Goal: Transaction & Acquisition: Purchase product/service

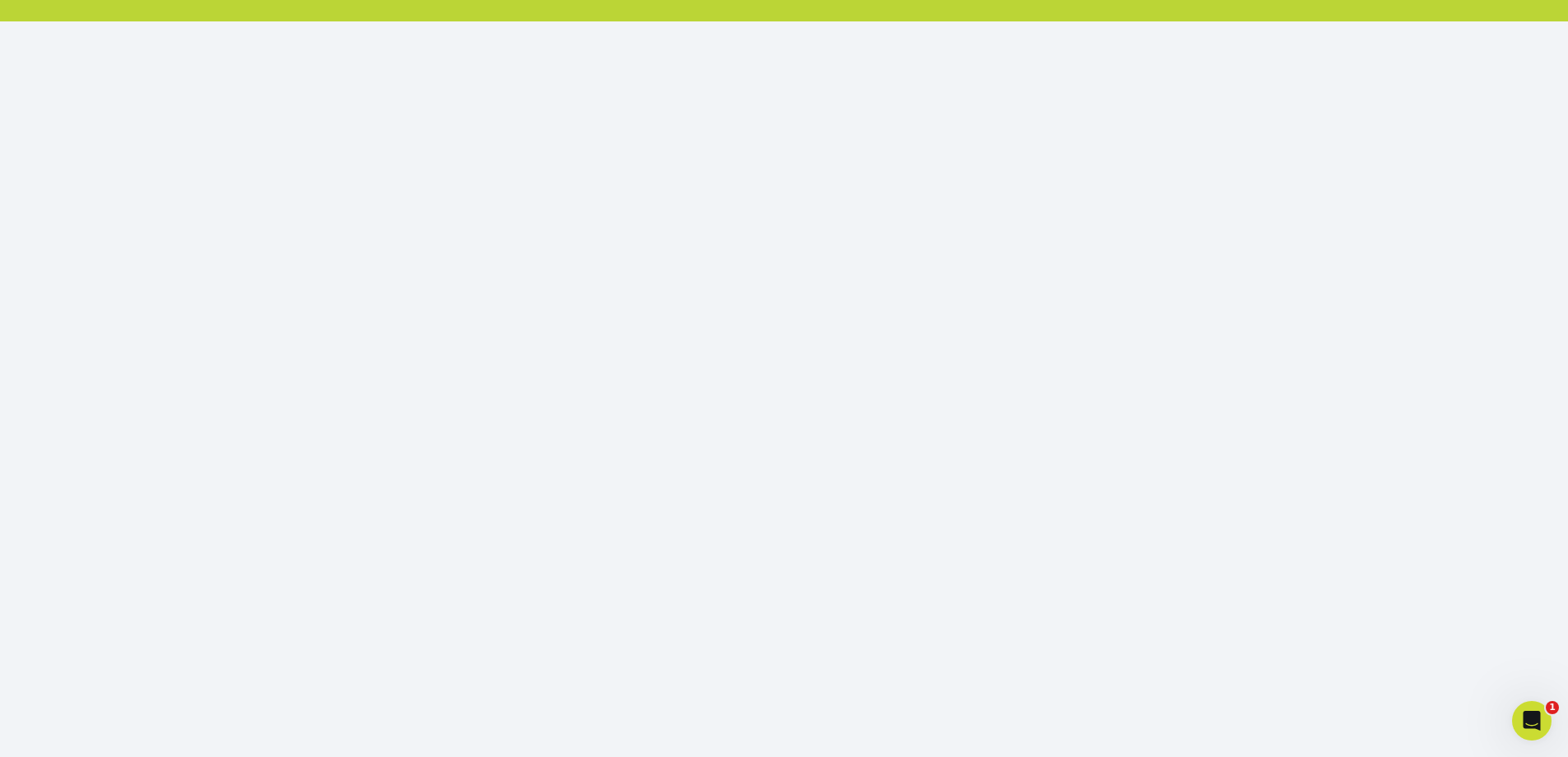
scroll to position [186, 0]
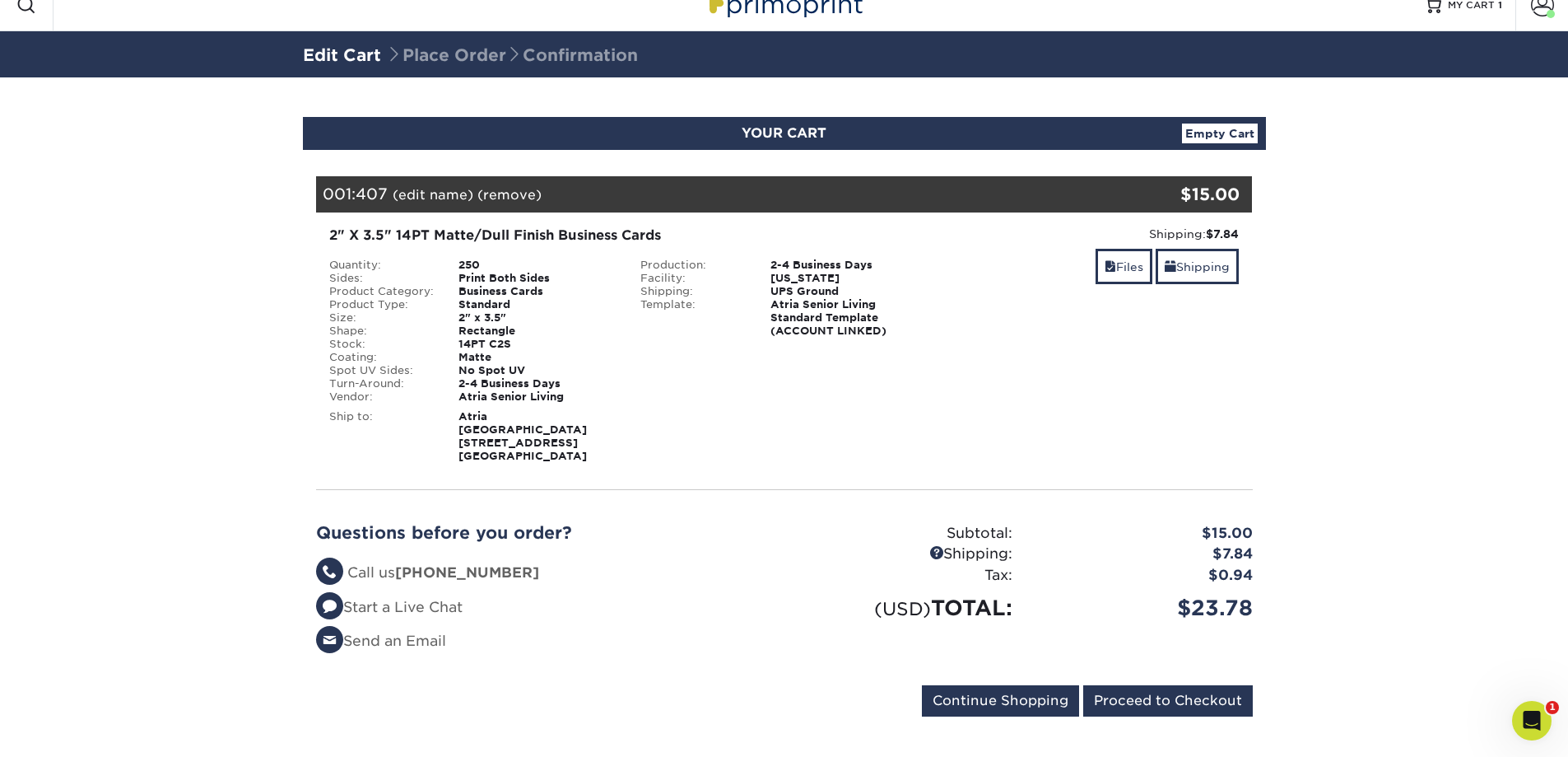
scroll to position [27, 0]
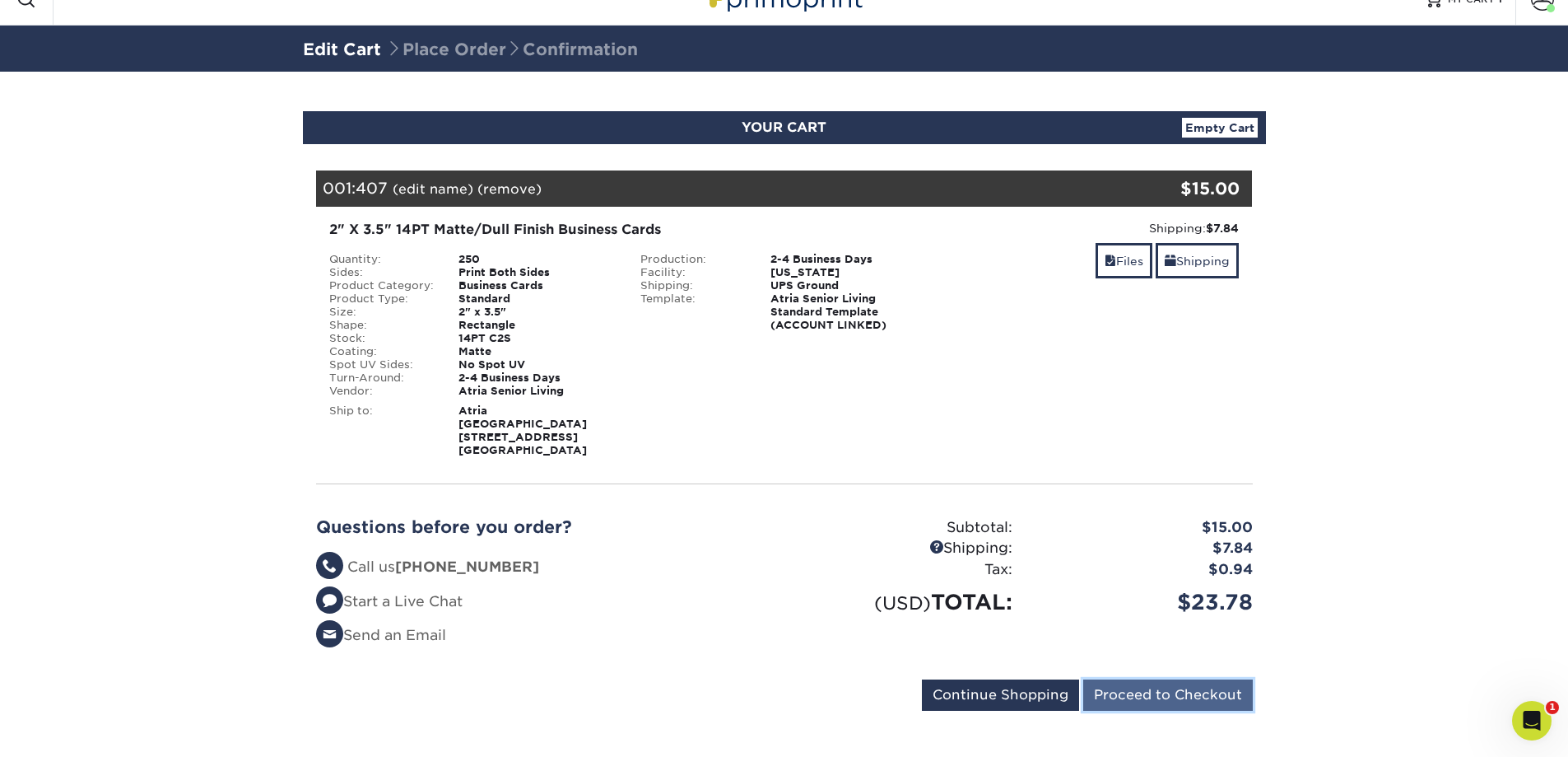
click at [1138, 685] on input "Proceed to Checkout" at bounding box center [1168, 695] width 170 height 32
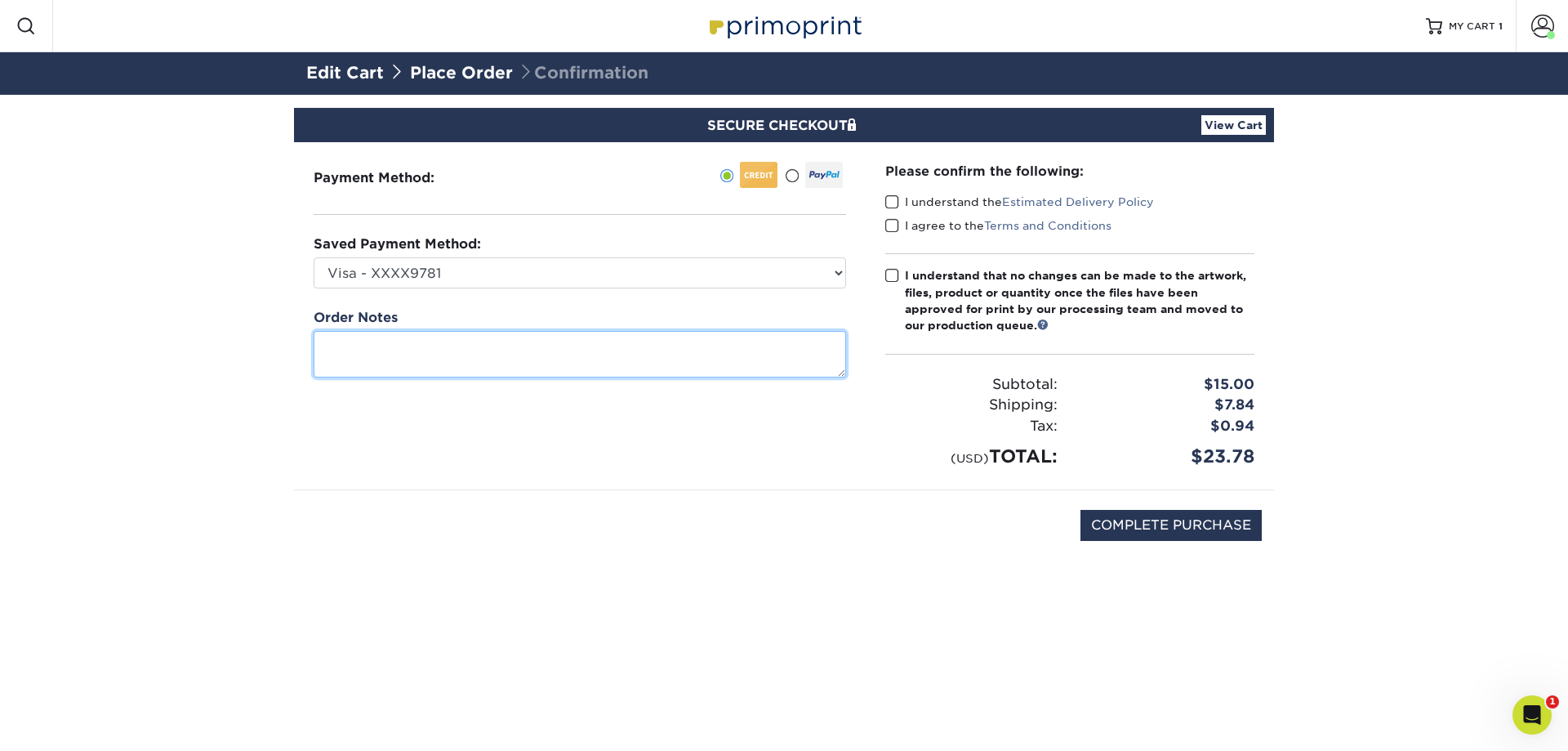
click at [517, 351] on textarea at bounding box center [580, 354] width 533 height 46
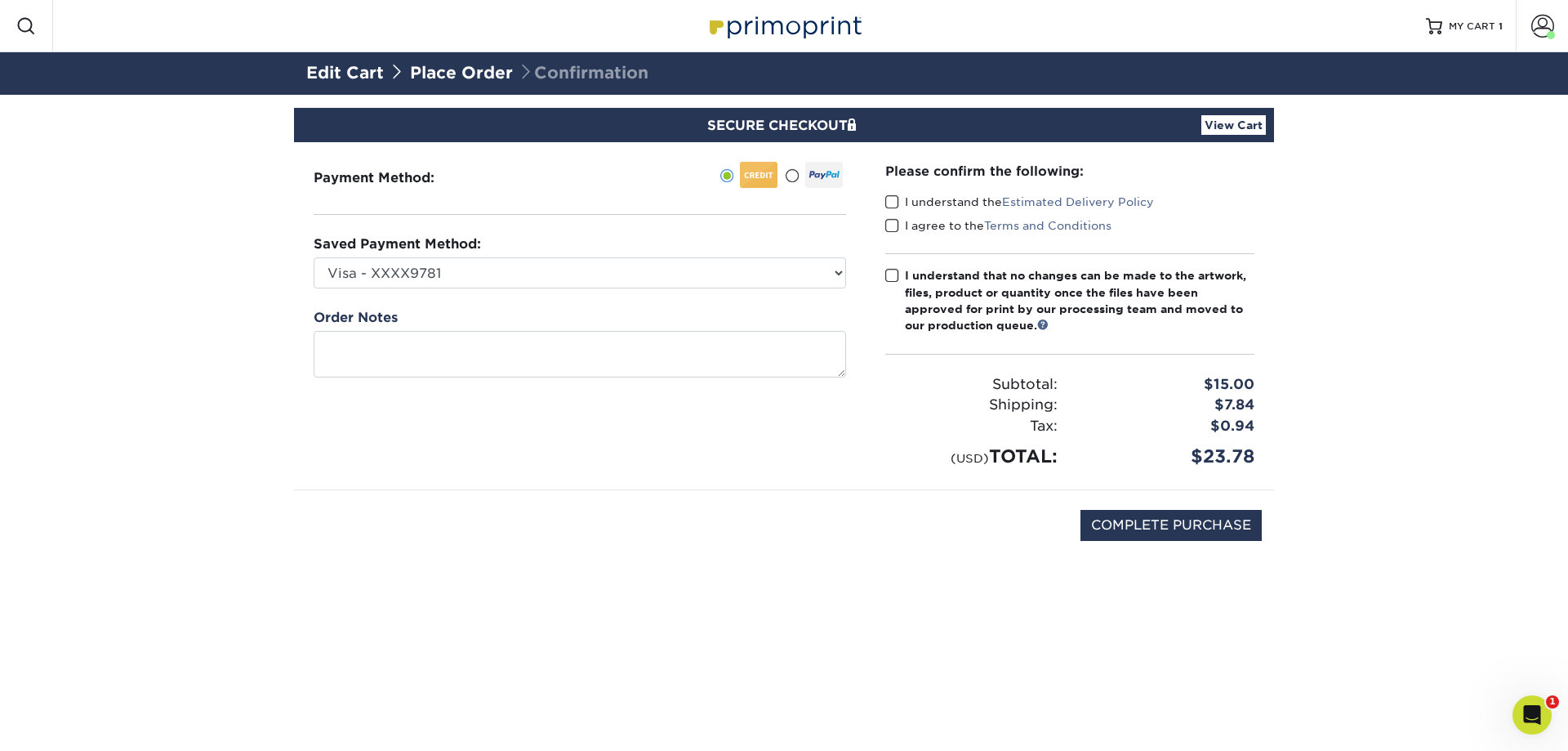
drag, startPoint x: 1260, startPoint y: 452, endPoint x: 1208, endPoint y: 458, distance: 52.3
click at [1208, 458] on div "$23.78" at bounding box center [1168, 456] width 197 height 27
drag, startPoint x: 1205, startPoint y: 456, endPoint x: 1241, endPoint y: 458, distance: 36.1
click at [1241, 458] on div "$23.78" at bounding box center [1168, 456] width 197 height 27
click at [1145, 529] on input "COMPLETE PURCHASE" at bounding box center [1171, 525] width 181 height 31
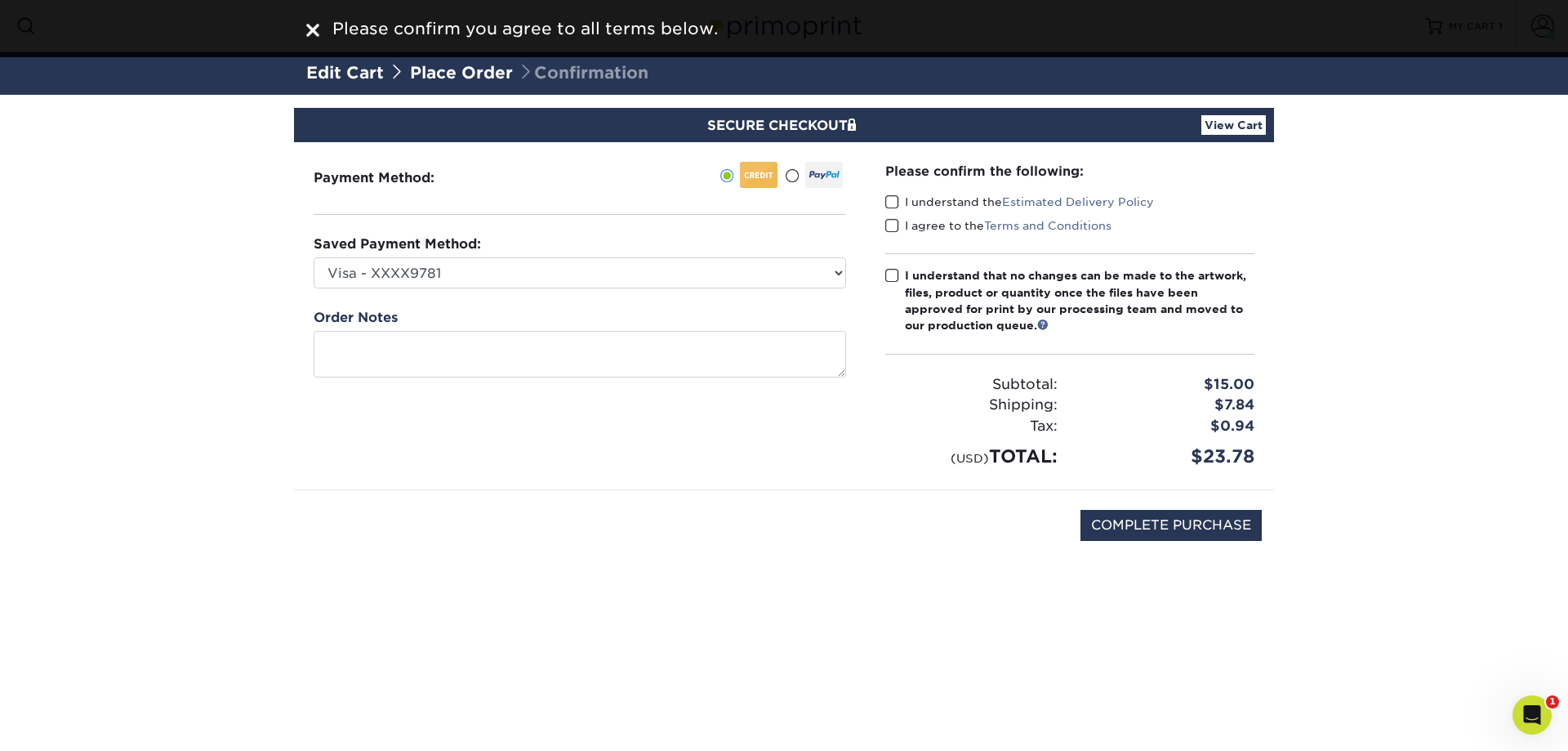
click at [895, 208] on span at bounding box center [892, 202] width 14 height 16
click at [0, 0] on input "I understand the Estimated Delivery Policy" at bounding box center [0, 0] width 0 height 0
click at [889, 227] on span at bounding box center [892, 226] width 14 height 16
click at [0, 0] on input "I agree to the Terms and Conditions" at bounding box center [0, 0] width 0 height 0
click at [882, 281] on div "Please confirm the following: I understand the Estimated Delivery Policy I agre…" at bounding box center [1070, 315] width 409 height 347
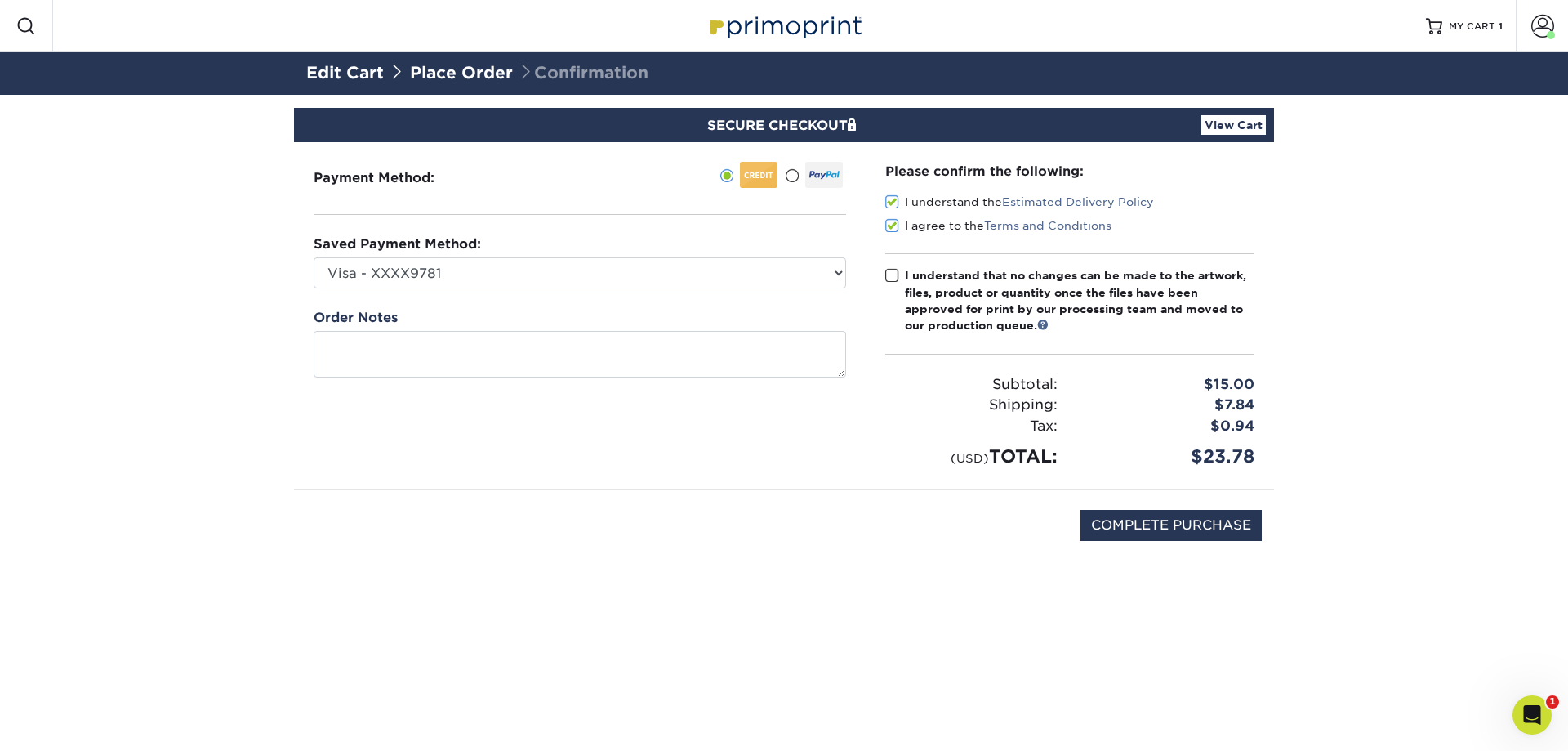
click at [892, 266] on div "Please confirm the following: I understand the Estimated Delivery Policy I agre…" at bounding box center [1070, 315] width 369 height 308
click at [893, 267] on label "I understand that no changes can be made to the artwork, files, product or quan…" at bounding box center [1070, 301] width 369 height 67
click at [0, 0] on input "I understand that no changes can be made to the artwork, files, product or quan…" at bounding box center [0, 0] width 0 height 0
click at [1174, 515] on input "COMPLETE PURCHASE" at bounding box center [1171, 525] width 181 height 31
type input "COMPLETE PURCHASE"
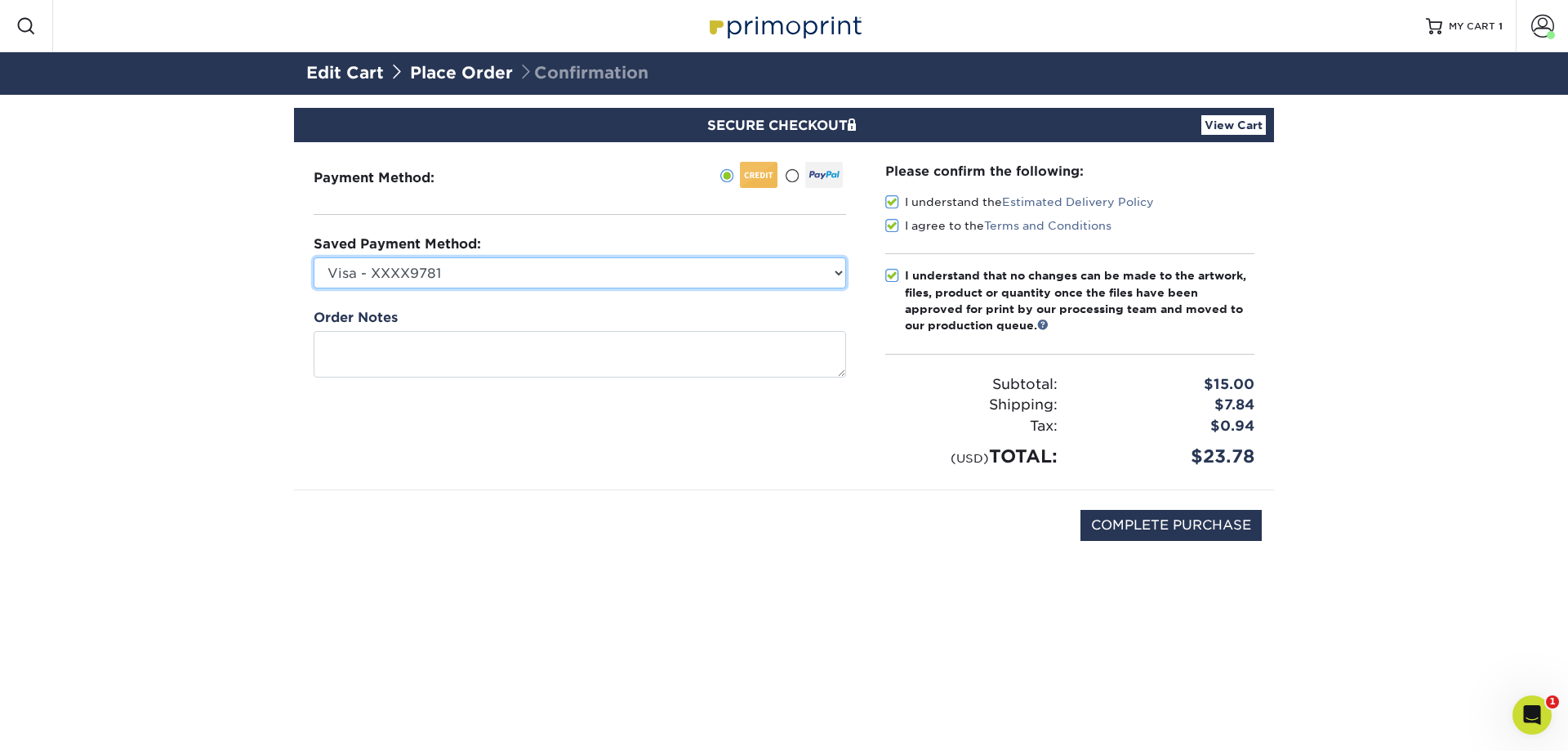
drag, startPoint x: 844, startPoint y: 278, endPoint x: 830, endPoint y: 268, distance: 17.2
click at [830, 268] on select "Visa - XXXX9781 Visa - XXXX2992 Visa - XXXX5961 Visa - XXXX7162 New Credit Card" at bounding box center [580, 273] width 533 height 31
select select "73608"
click at [313, 257] on select "Visa - XXXX9781 Visa - XXXX2992 Visa - XXXX5961 Visa - XXXX7162 New Credit Card" at bounding box center [580, 273] width 533 height 31
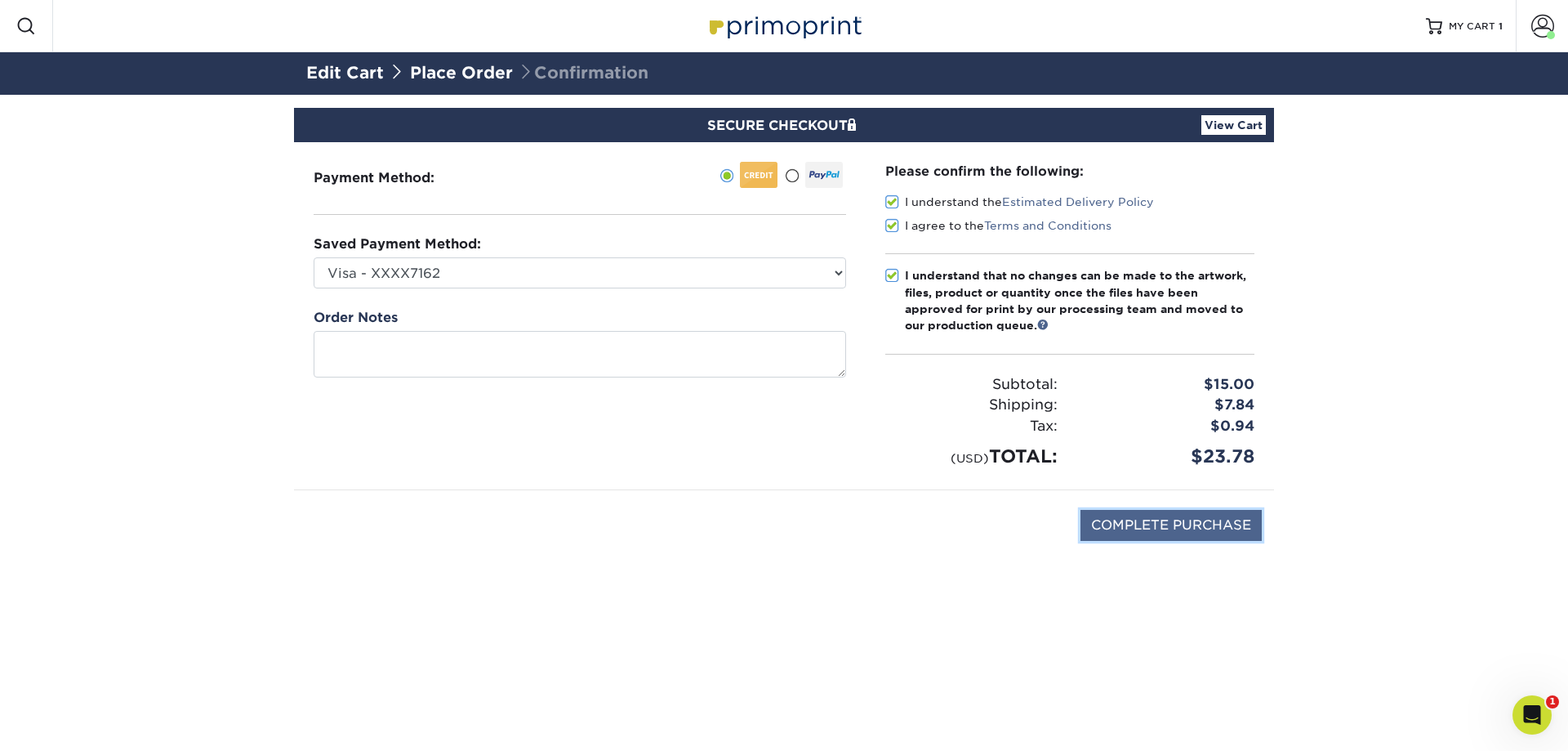
click at [1203, 526] on input "COMPLETE PURCHASE" at bounding box center [1171, 525] width 181 height 31
type input "PROCESSING, PLEASE WAIT..."
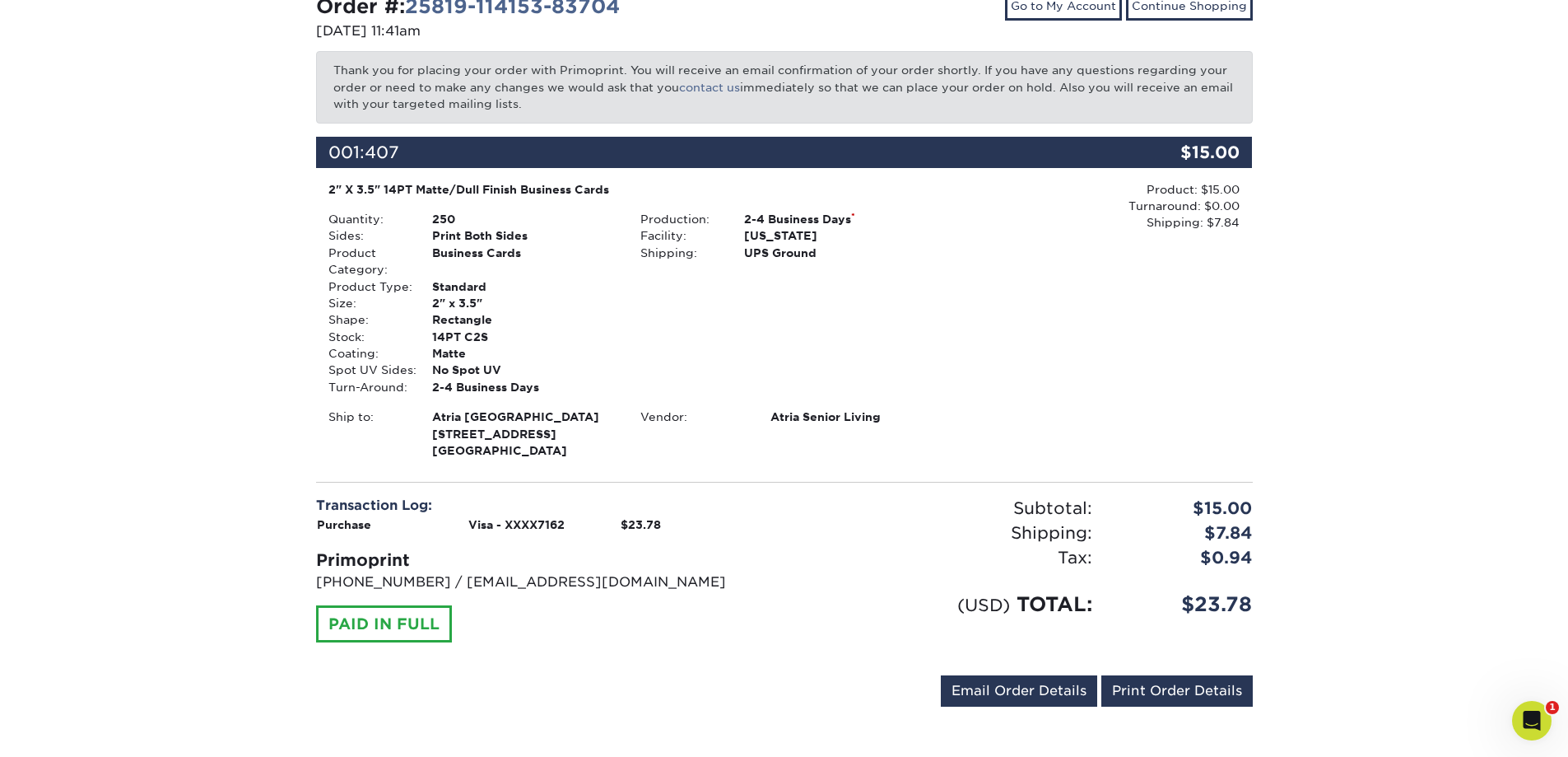
scroll to position [201, 0]
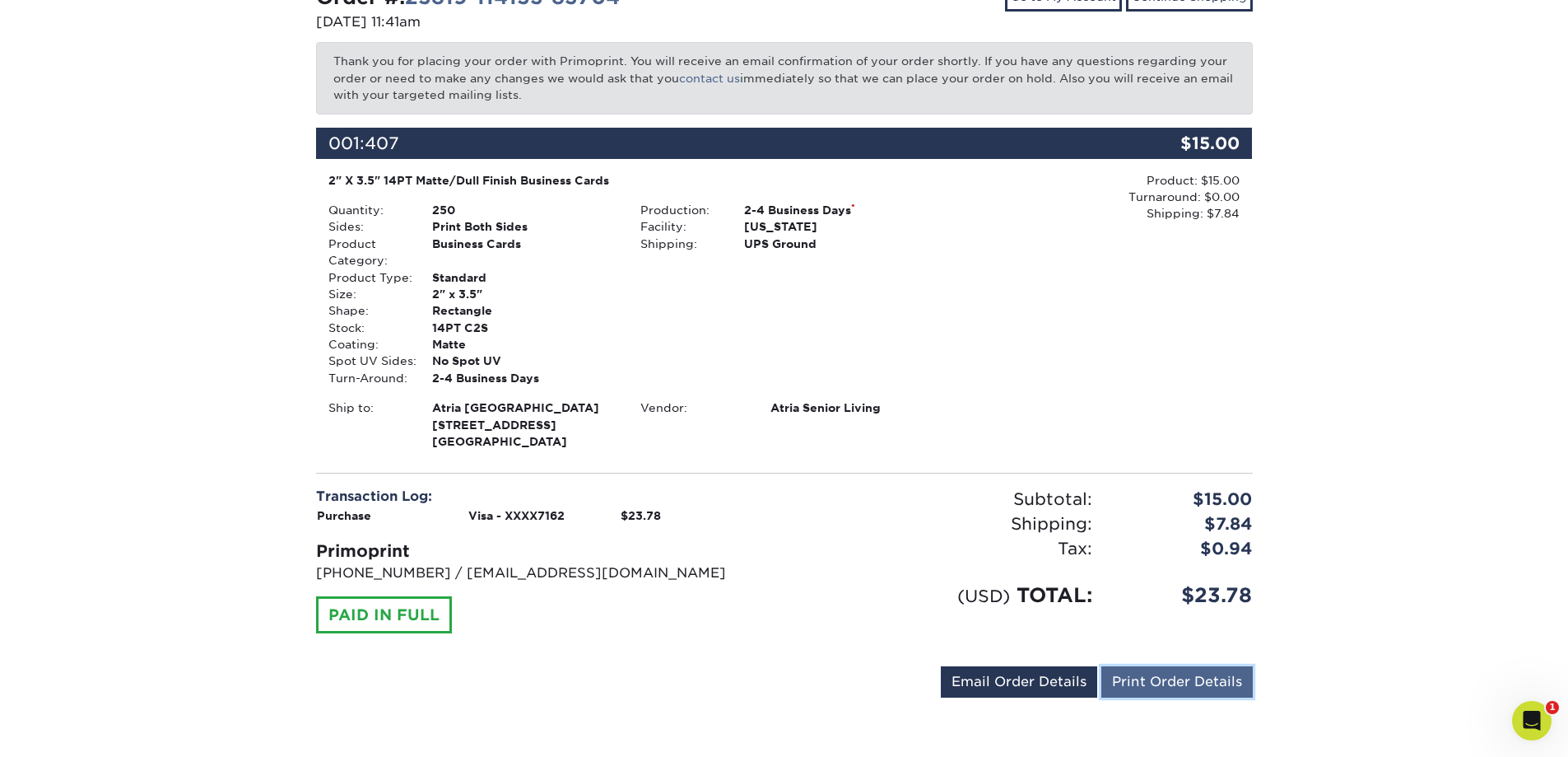
click at [1162, 680] on link "Print Order Details" at bounding box center [1177, 682] width 152 height 32
